Goal: Find specific page/section: Find specific page/section

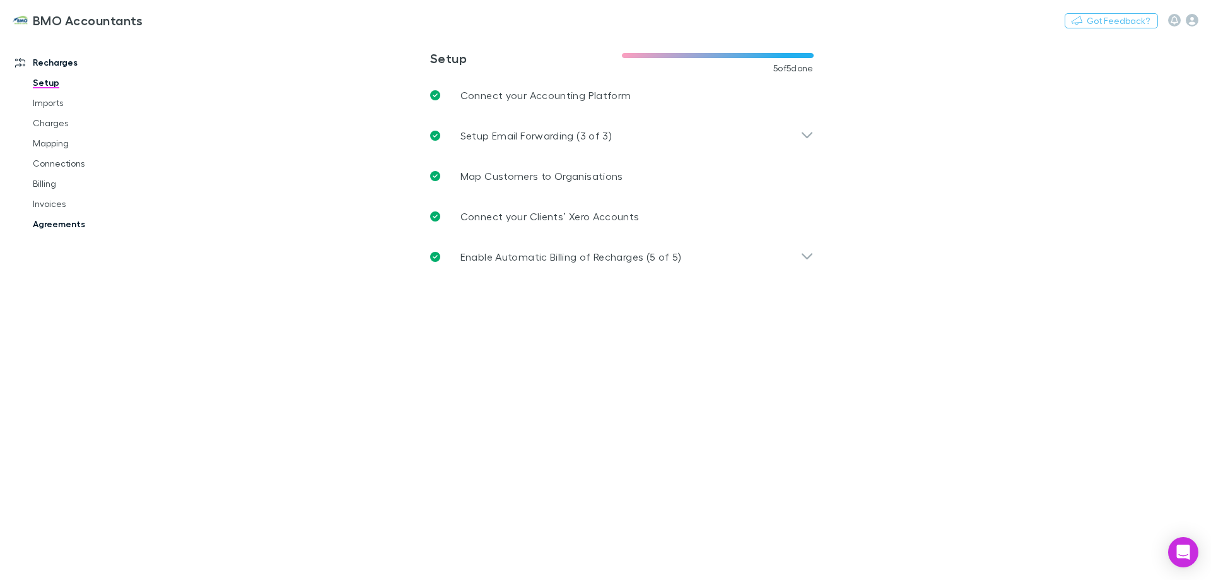
click at [71, 224] on link "Agreements" at bounding box center [95, 224] width 150 height 20
